Goal: Book appointment/travel/reservation

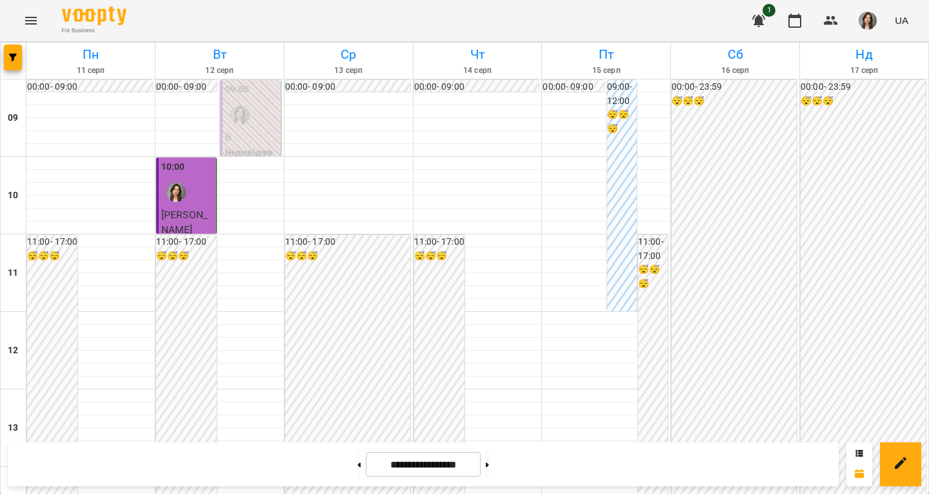
scroll to position [645, 0]
click at [763, 14] on icon "button" at bounding box center [758, 20] width 15 height 15
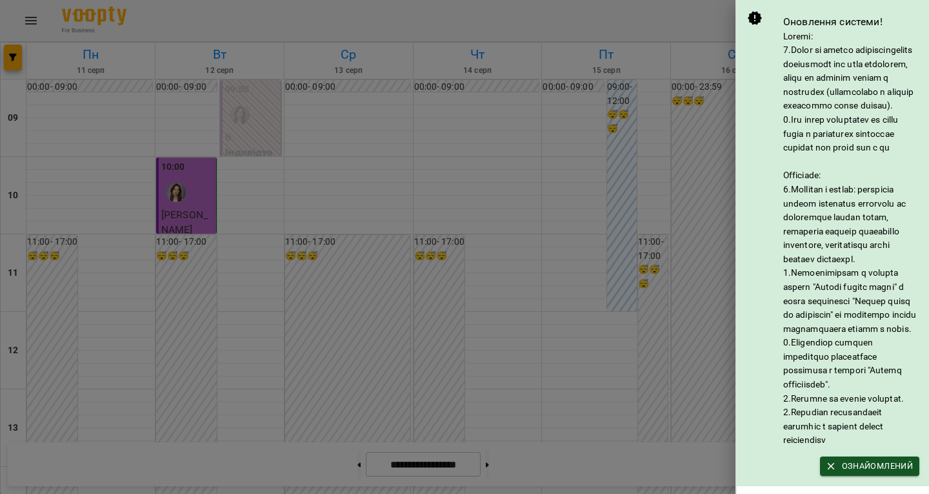
click at [716, 170] on div at bounding box center [464, 247] width 929 height 494
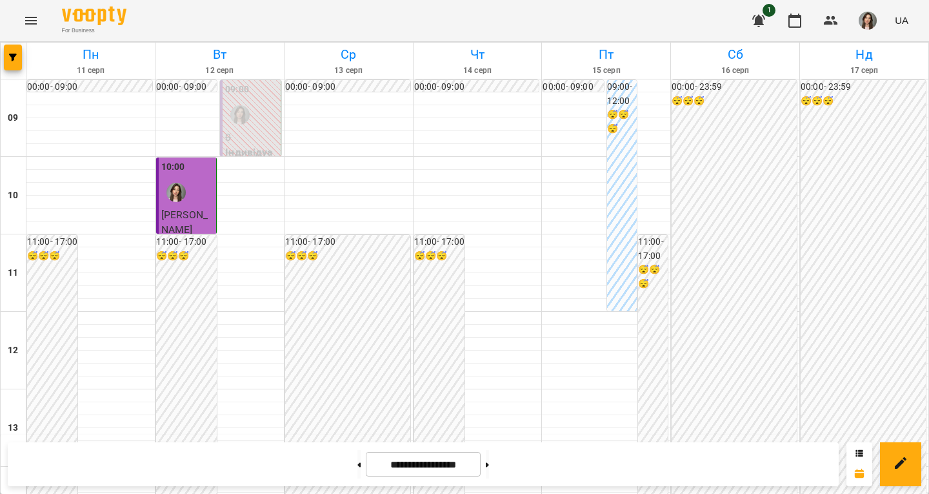
click at [767, 22] on icon "button" at bounding box center [758, 20] width 15 height 15
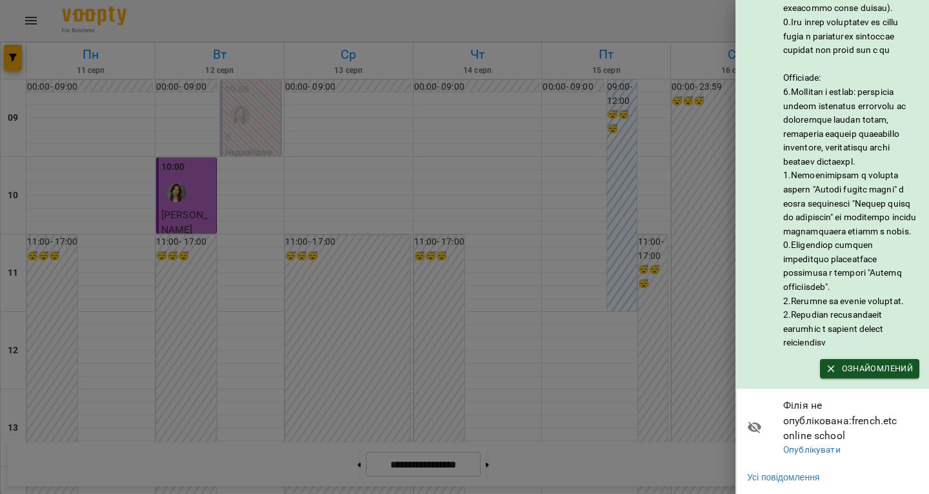
scroll to position [136, 0]
click at [568, 286] on div at bounding box center [464, 247] width 929 height 494
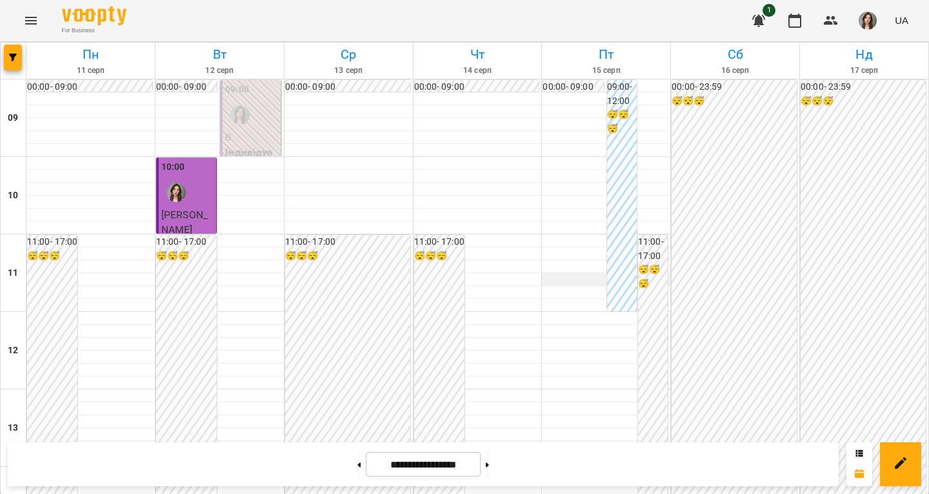
scroll to position [645, 0]
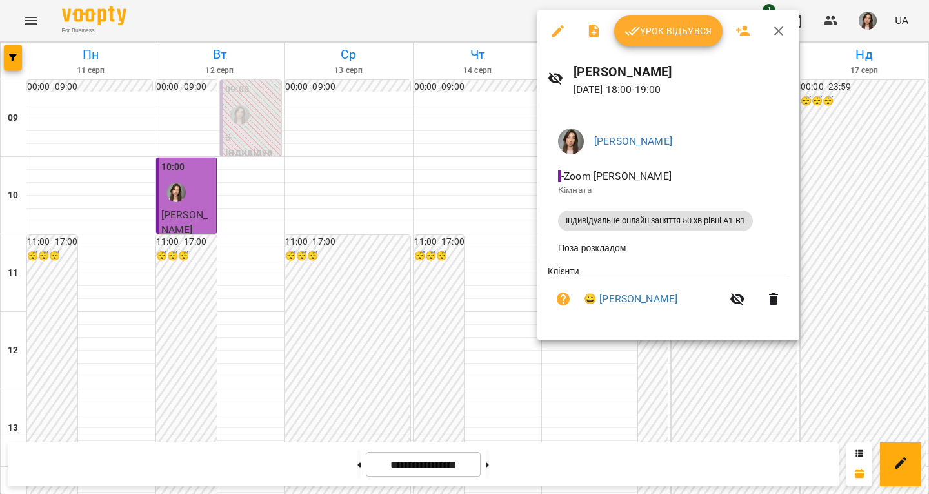
click at [496, 263] on div at bounding box center [464, 247] width 929 height 494
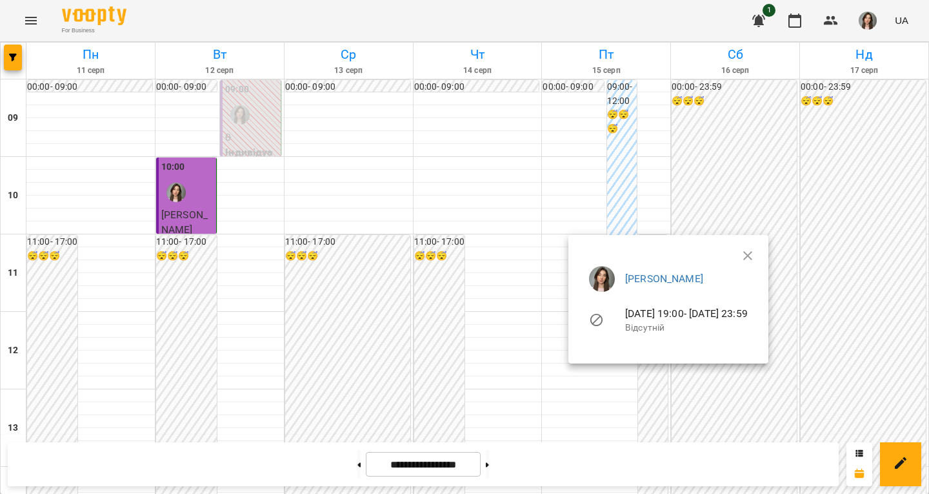
click at [557, 272] on div at bounding box center [464, 247] width 929 height 494
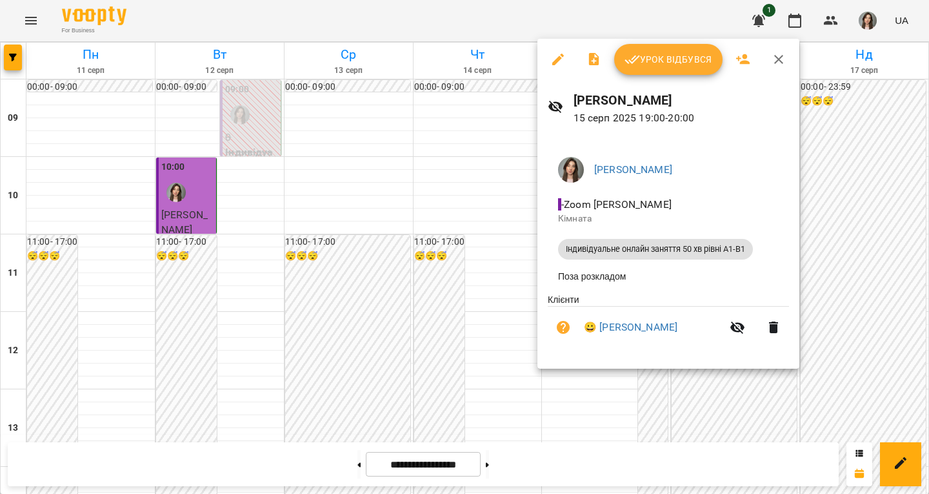
click at [514, 276] on div at bounding box center [464, 247] width 929 height 494
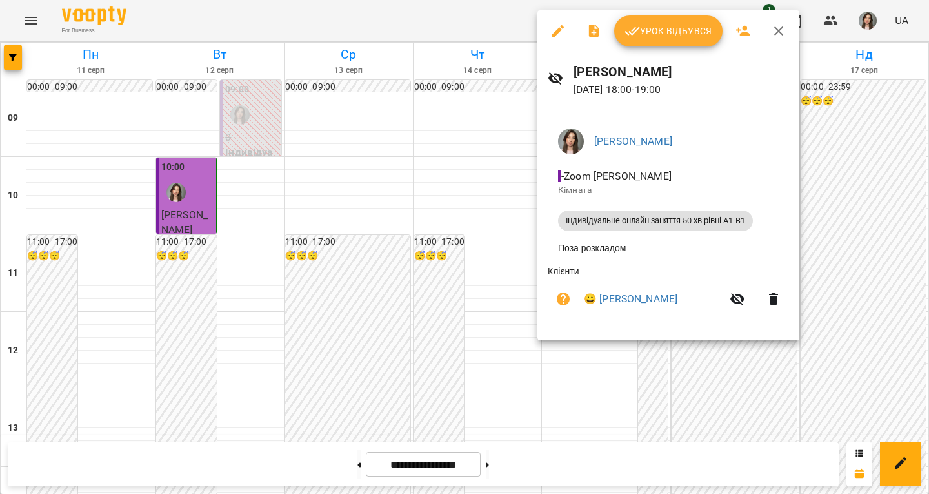
click at [521, 279] on div at bounding box center [464, 247] width 929 height 494
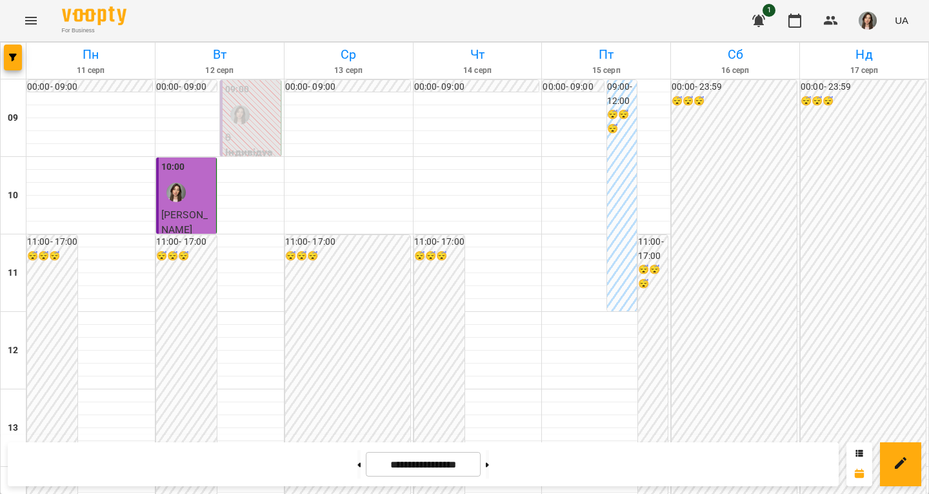
scroll to position [581, 0]
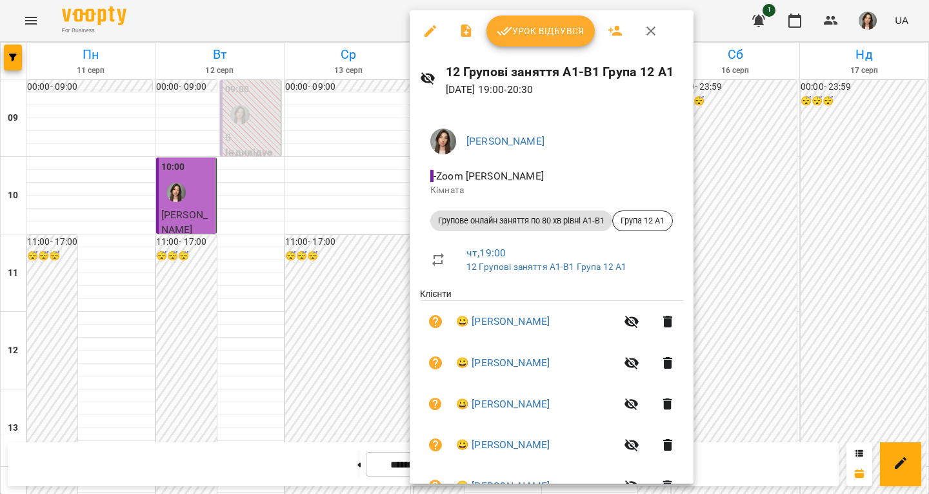
click at [553, 89] on p "[DATE] 19:00 - 20:30" at bounding box center [564, 89] width 237 height 15
click at [363, 321] on div at bounding box center [464, 247] width 929 height 494
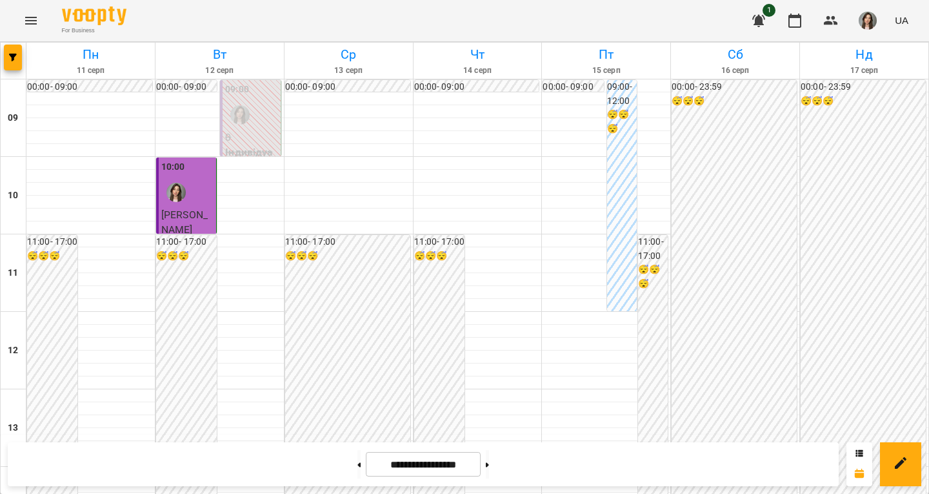
scroll to position [596, 0]
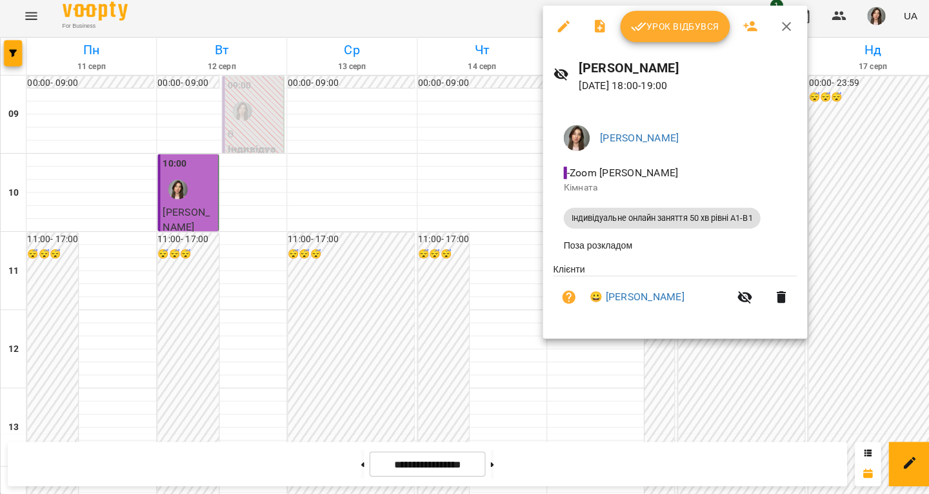
scroll to position [0, 0]
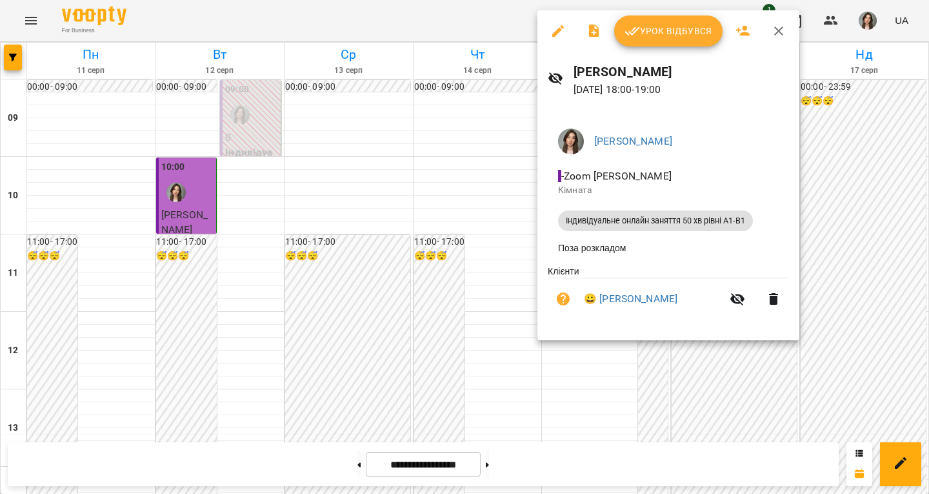
click at [552, 400] on div at bounding box center [464, 247] width 929 height 494
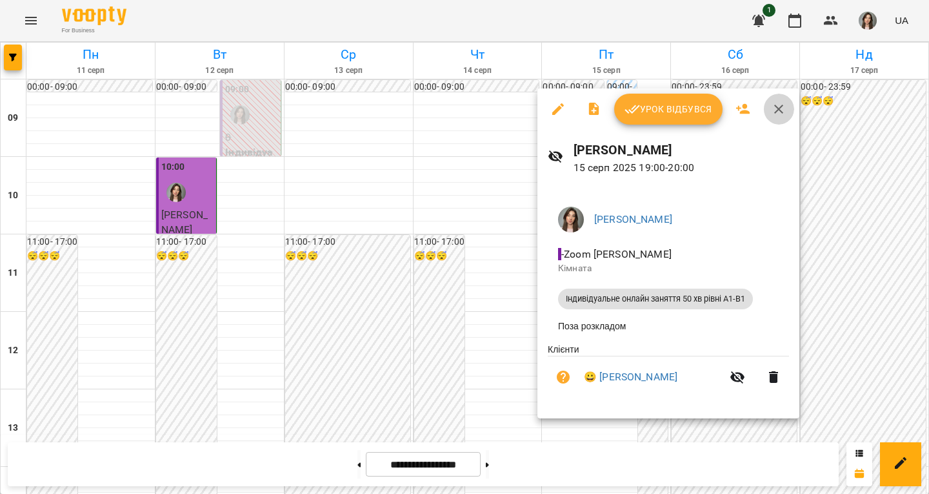
click at [772, 108] on icon "button" at bounding box center [778, 108] width 15 height 15
